Goal: Task Accomplishment & Management: Manage account settings

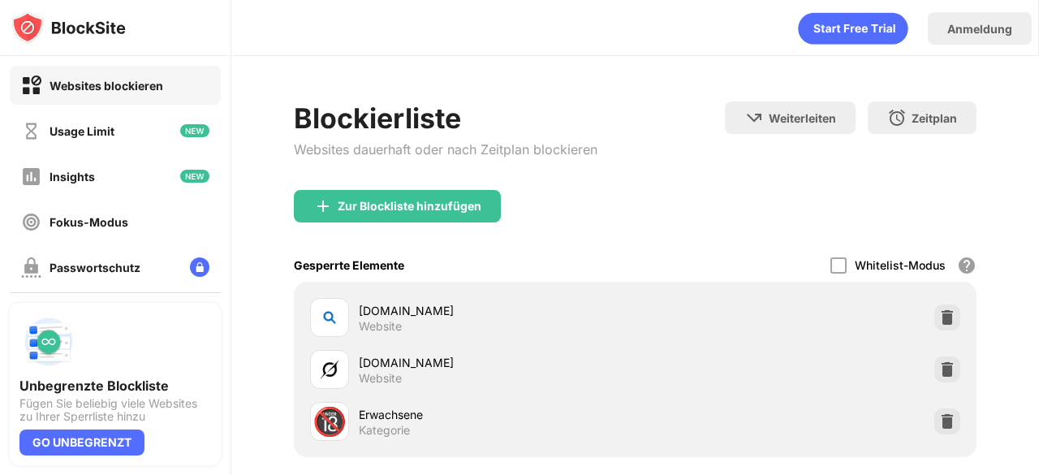
scroll to position [8, 0]
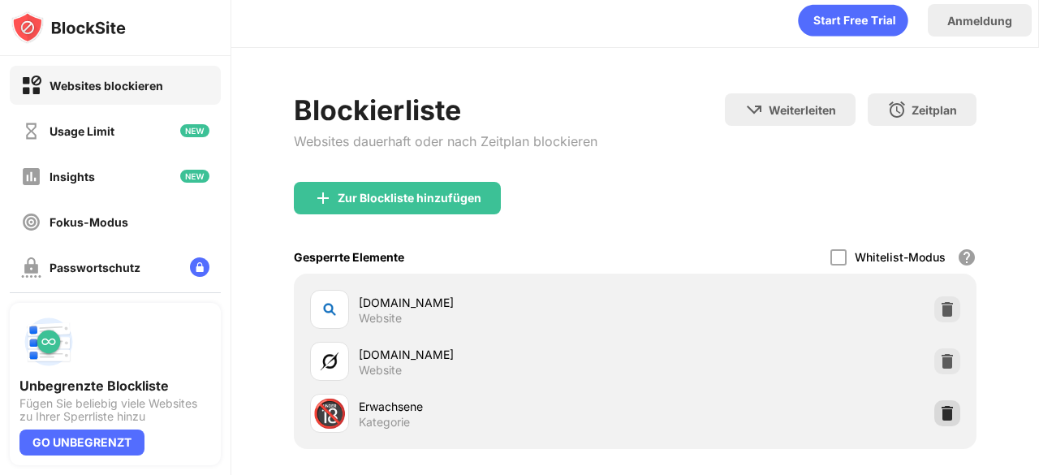
click at [943, 417] on img at bounding box center [947, 413] width 16 height 16
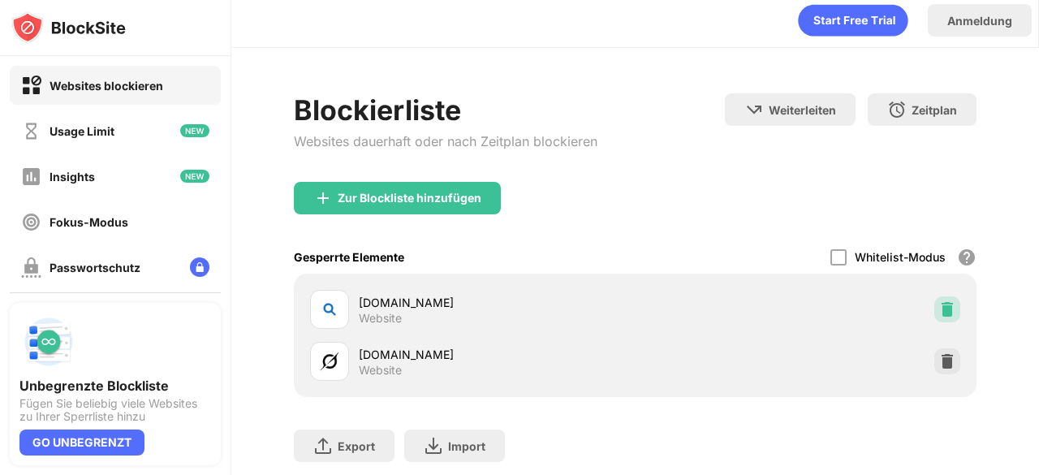
click at [939, 314] on img at bounding box center [947, 309] width 16 height 16
